Goal: Information Seeking & Learning: Understand process/instructions

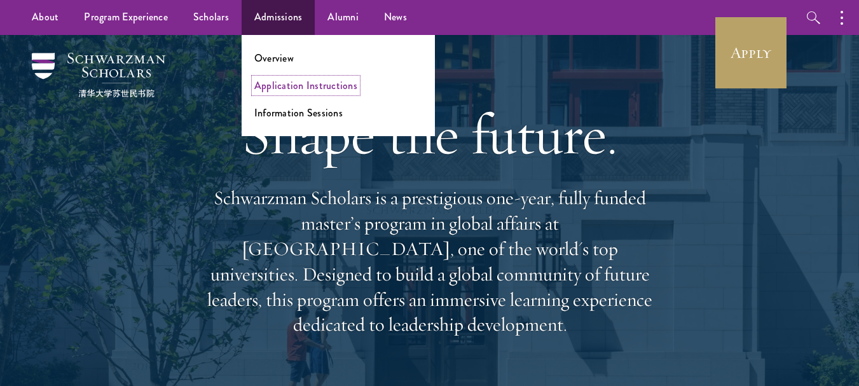
click at [300, 88] on link "Application Instructions" at bounding box center [305, 85] width 103 height 15
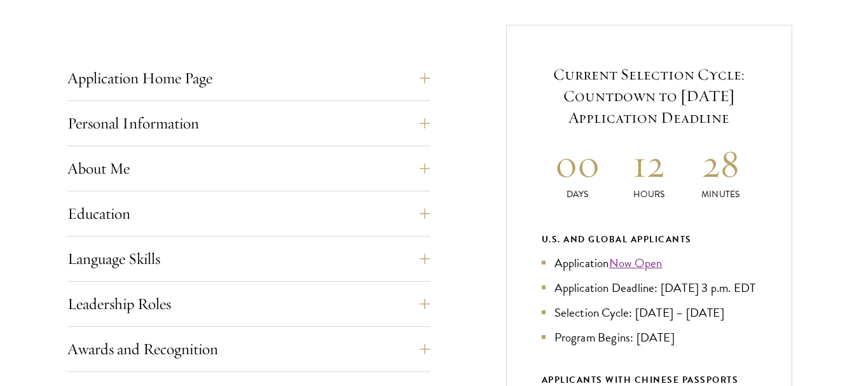
scroll to position [636, 0]
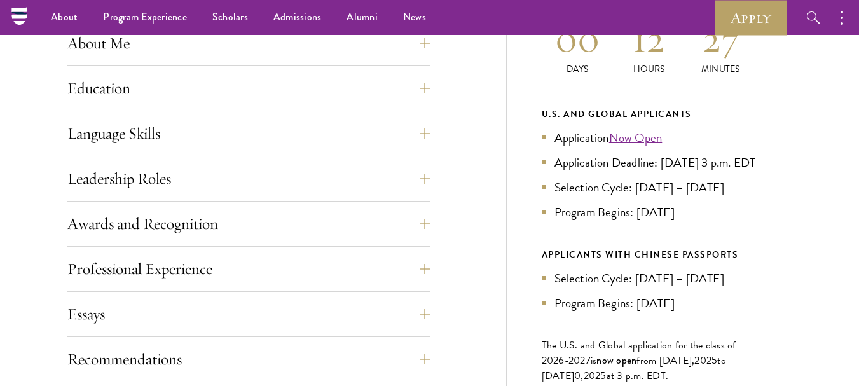
scroll to position [508, 0]
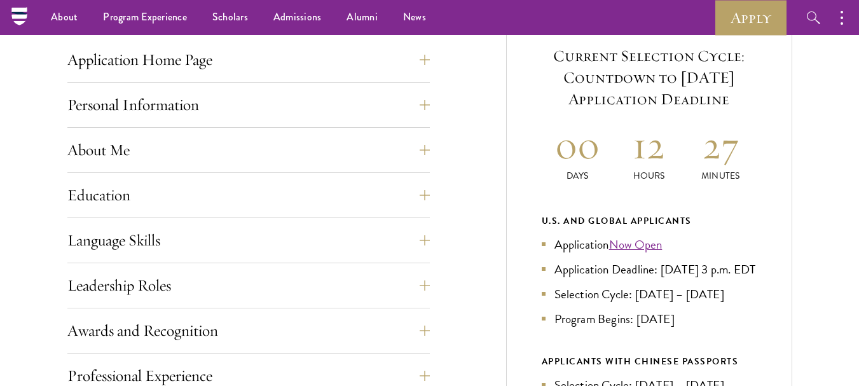
click at [666, 154] on h2 "12" at bounding box center [649, 145] width 72 height 48
drag, startPoint x: 706, startPoint y: 154, endPoint x: 713, endPoint y: 156, distance: 8.0
click at [713, 156] on h2 "27" at bounding box center [721, 145] width 72 height 48
click at [714, 156] on h2 "27" at bounding box center [721, 145] width 72 height 48
click at [727, 182] on p "Minutes" at bounding box center [721, 175] width 72 height 13
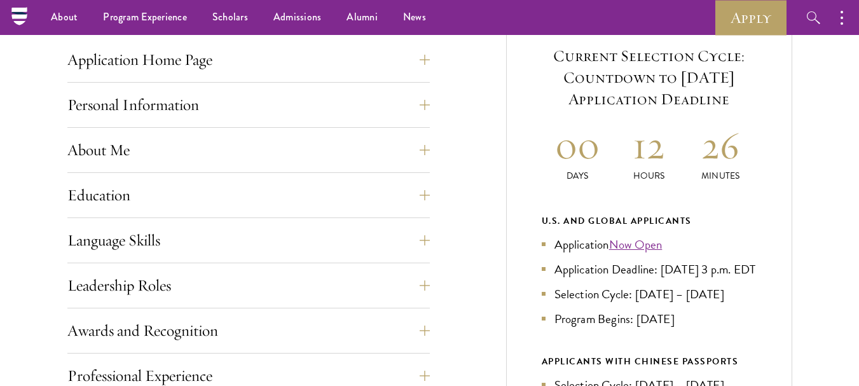
drag, startPoint x: 647, startPoint y: 144, endPoint x: 653, endPoint y: 151, distance: 9.0
click at [648, 144] on h2 "12" at bounding box center [649, 145] width 72 height 48
click at [653, 151] on h2 "12" at bounding box center [649, 145] width 72 height 48
click at [657, 163] on h2 "12" at bounding box center [649, 145] width 72 height 48
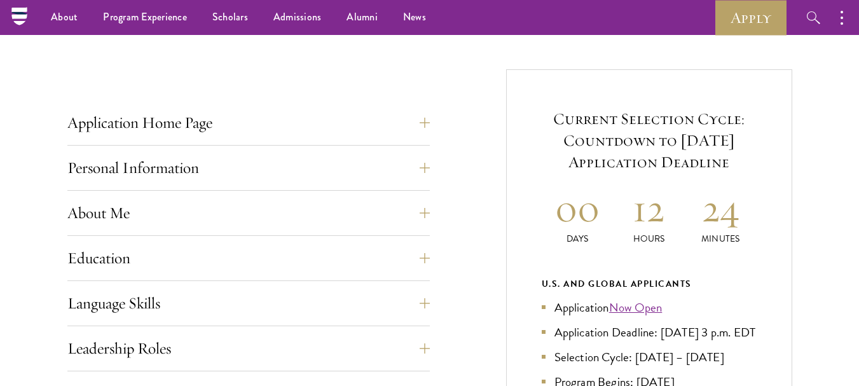
scroll to position [444, 0]
